Goal: Submit feedback/report problem

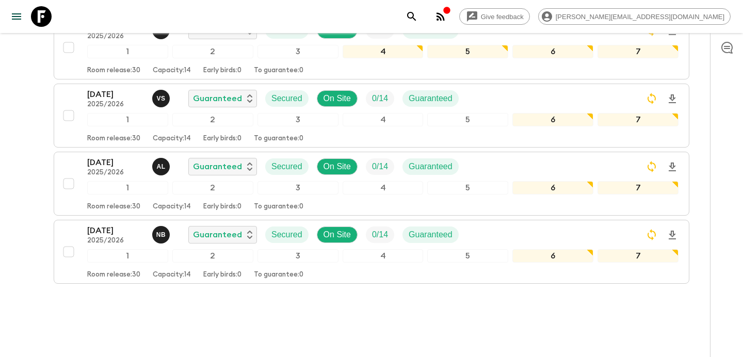
click at [451, 16] on div "button" at bounding box center [447, 11] width 8 height 10
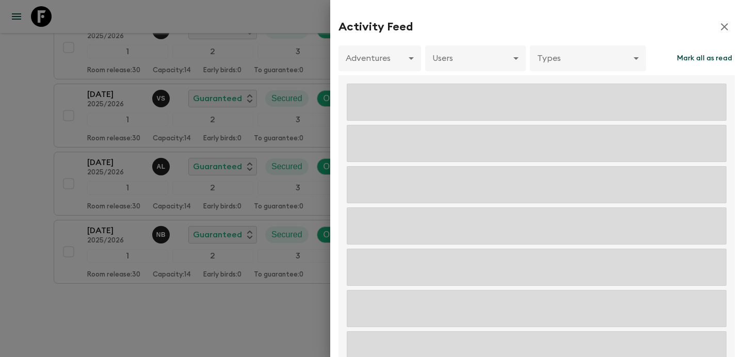
scroll to position [547, 0]
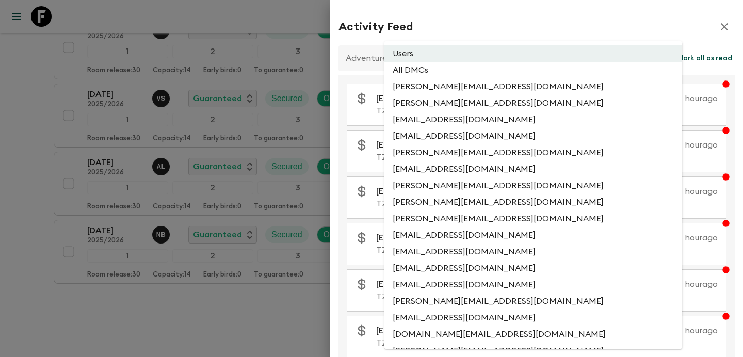
click at [463, 69] on li "All DMCs" at bounding box center [534, 70] width 298 height 17
type input "EXTERNAL_ONLY"
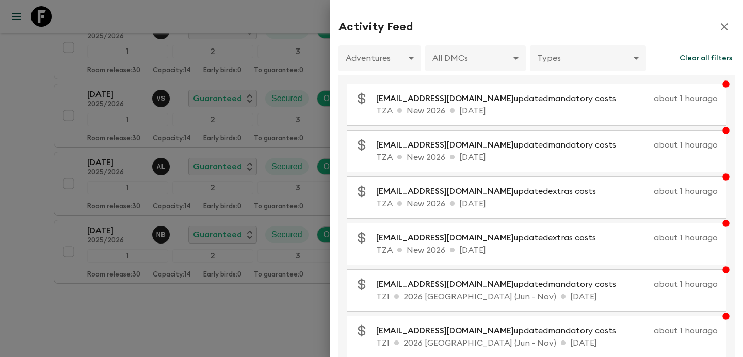
click at [216, 133] on div at bounding box center [371, 178] width 743 height 357
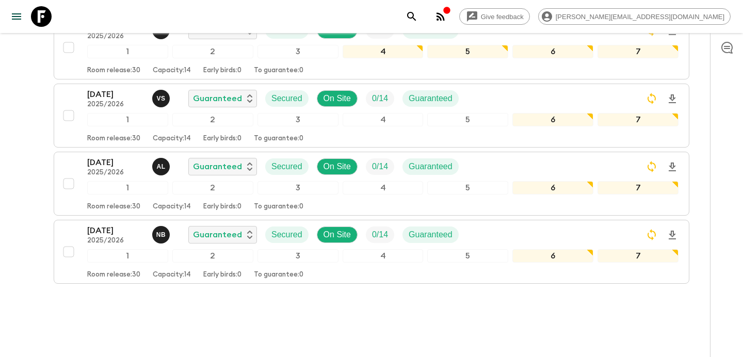
click at [447, 15] on icon "button" at bounding box center [441, 16] width 12 height 12
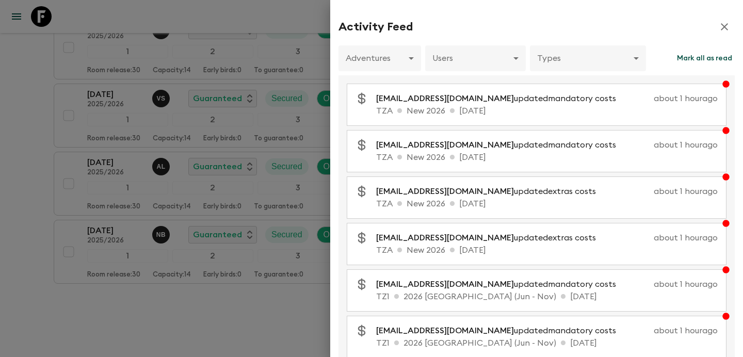
click at [31, 119] on div at bounding box center [371, 178] width 743 height 357
